Goal: Transaction & Acquisition: Purchase product/service

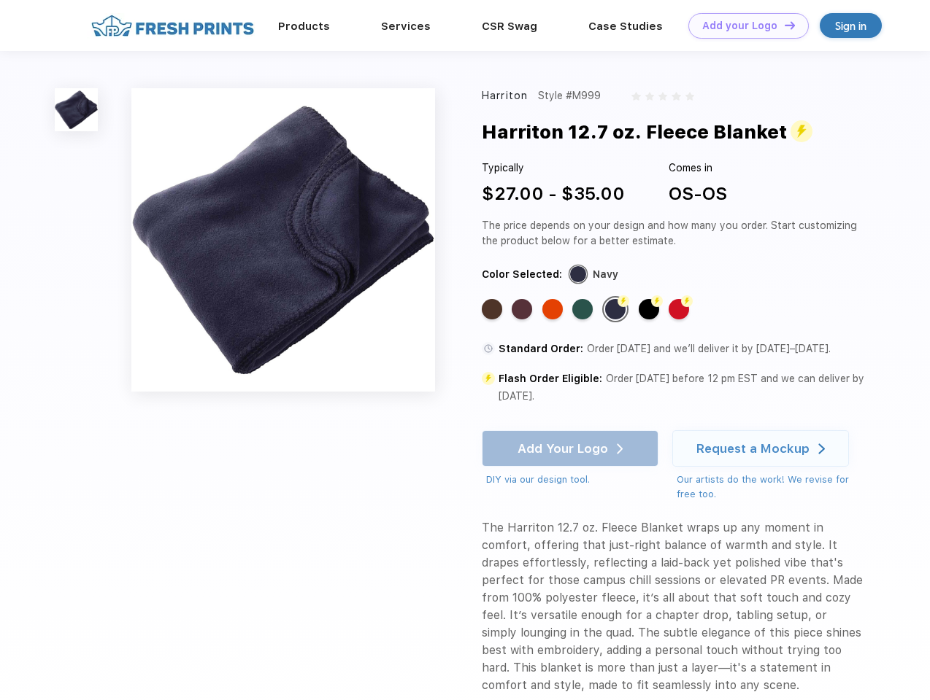
click at [743, 26] on link "Add your Logo Design Tool" at bounding box center [748, 26] width 120 height 26
click at [0, 0] on div "Design Tool" at bounding box center [0, 0] width 0 height 0
click at [783, 25] on link "Add your Logo Design Tool" at bounding box center [748, 26] width 120 height 26
click at [77, 109] on img at bounding box center [76, 109] width 43 height 43
click at [493, 309] on div "Standard Color" at bounding box center [492, 309] width 20 height 20
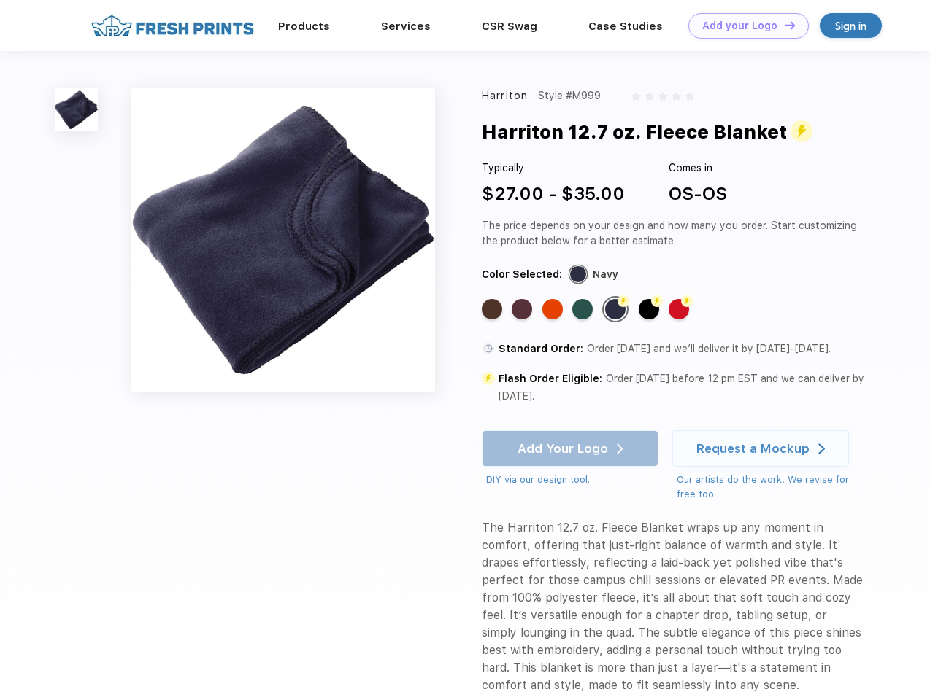
click at [523, 309] on div "Standard Color" at bounding box center [521, 309] width 20 height 20
click at [554, 309] on div "Standard Color" at bounding box center [552, 309] width 20 height 20
click at [584, 309] on div "Standard Color" at bounding box center [582, 309] width 20 height 20
click at [617, 309] on div "Flash Color" at bounding box center [615, 309] width 20 height 20
click at [650, 309] on div "Flash Color" at bounding box center [648, 309] width 20 height 20
